Goal: Find specific page/section: Find specific page/section

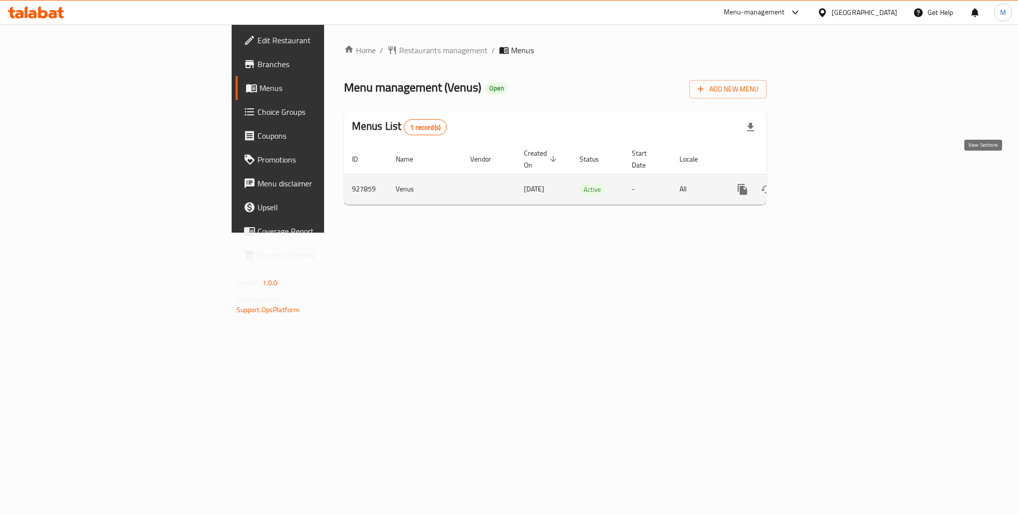
click at [826, 177] on link "enhanced table" at bounding box center [814, 189] width 24 height 24
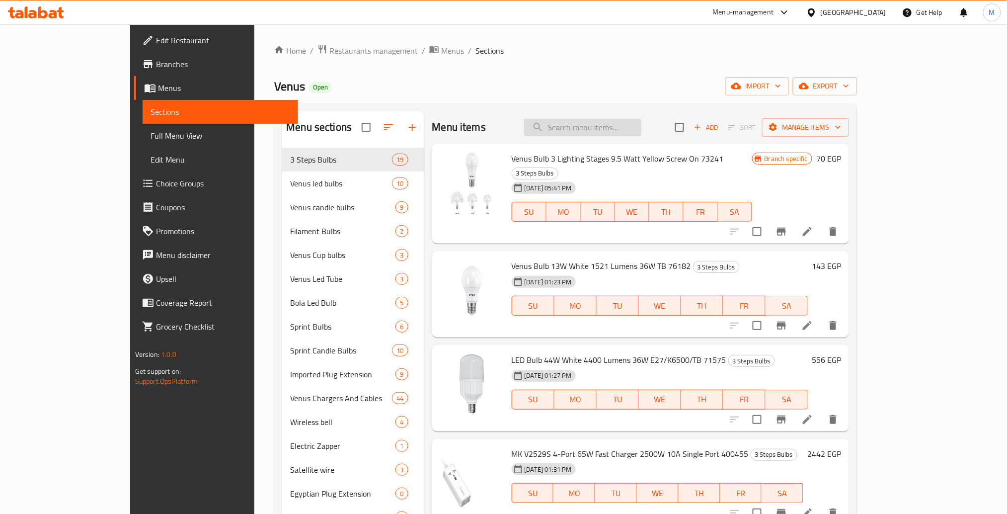
click at [624, 121] on input "search" at bounding box center [582, 127] width 117 height 17
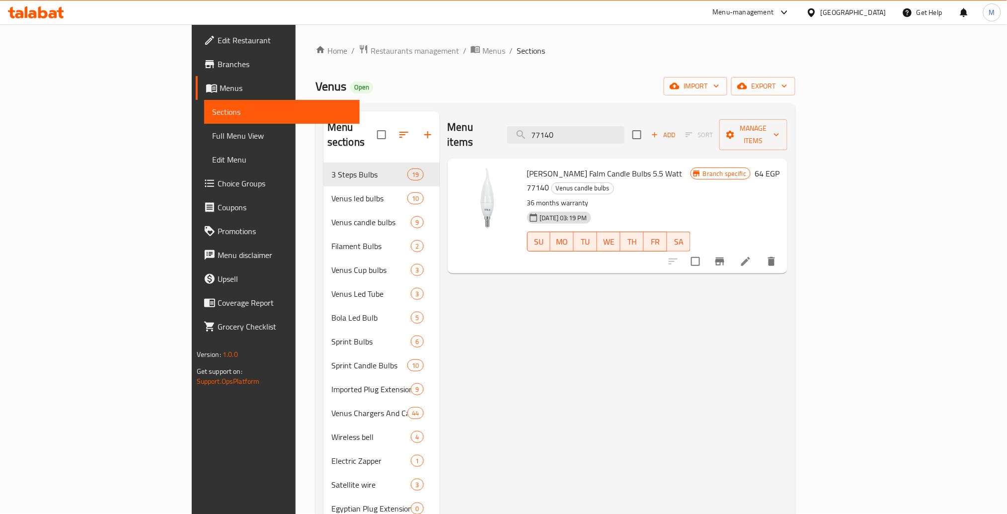
click at [527, 166] on span "[PERSON_NAME] Falm Candle Bulbs 5.5 Watt 77140" at bounding box center [605, 180] width 156 height 29
copy h6 "[PERSON_NAME] Falm Candle Bulbs 5.5 Watt 77140"
click at [625, 126] on input "77140" at bounding box center [565, 134] width 117 height 17
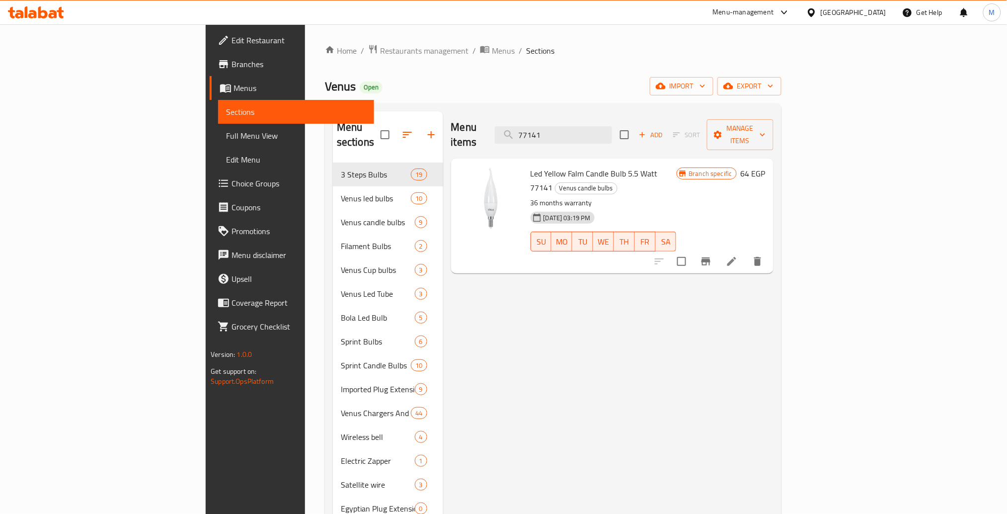
type input "77141"
click at [531, 166] on span "Led Yellow Falm Candle Bulb 5.5 Watt 77141" at bounding box center [594, 180] width 127 height 29
copy h6 "Led Yellow Falm Candle Bulb 5.5 Watt 77141"
click at [531, 166] on span "Led Yellow Falm Candle Bulb 5.5 Watt 77141" at bounding box center [594, 180] width 127 height 29
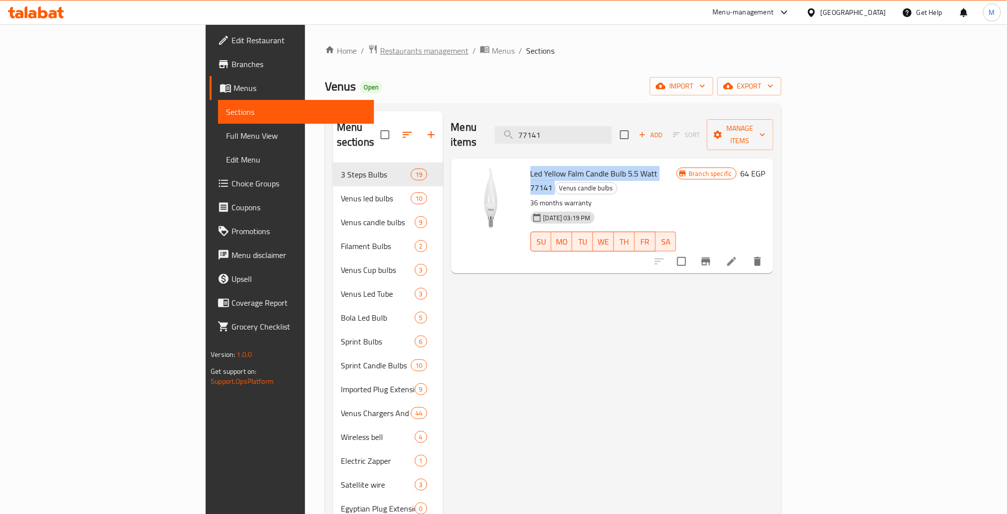
click at [380, 50] on span "Restaurants management" at bounding box center [424, 51] width 88 height 12
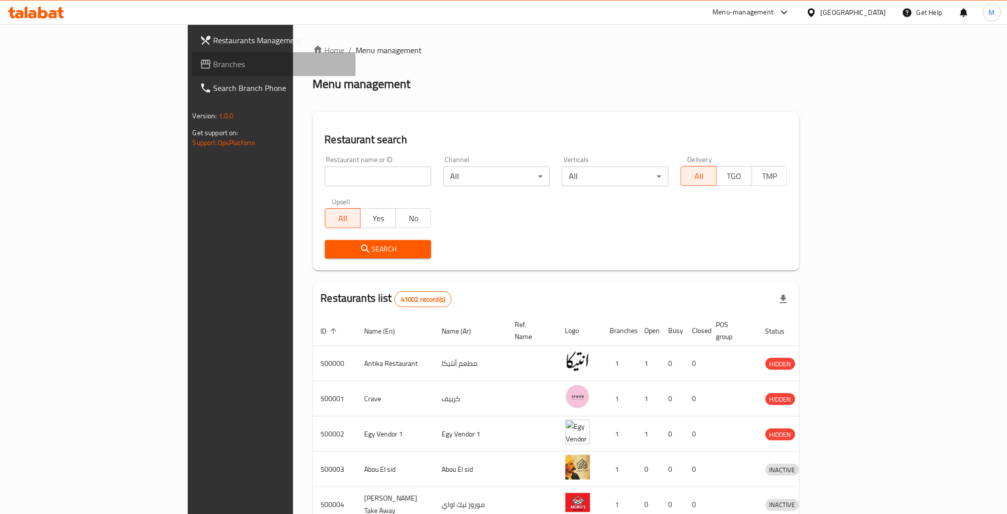
click at [214, 63] on span "Branches" at bounding box center [281, 64] width 135 height 12
